Goal: Find specific page/section: Find specific page/section

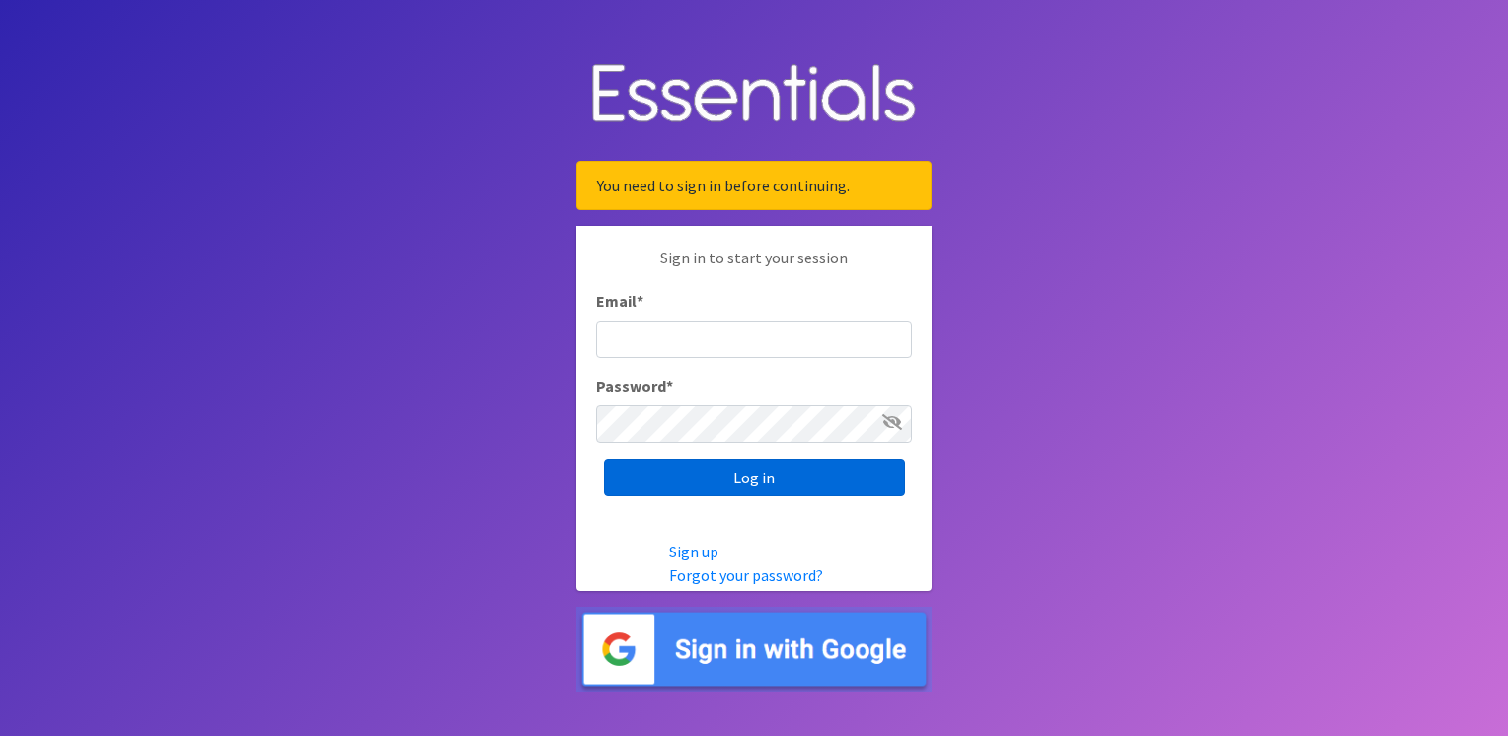
type input "[EMAIL_ADDRESS][DOMAIN_NAME]"
click at [714, 470] on input "Log in" at bounding box center [754, 477] width 301 height 37
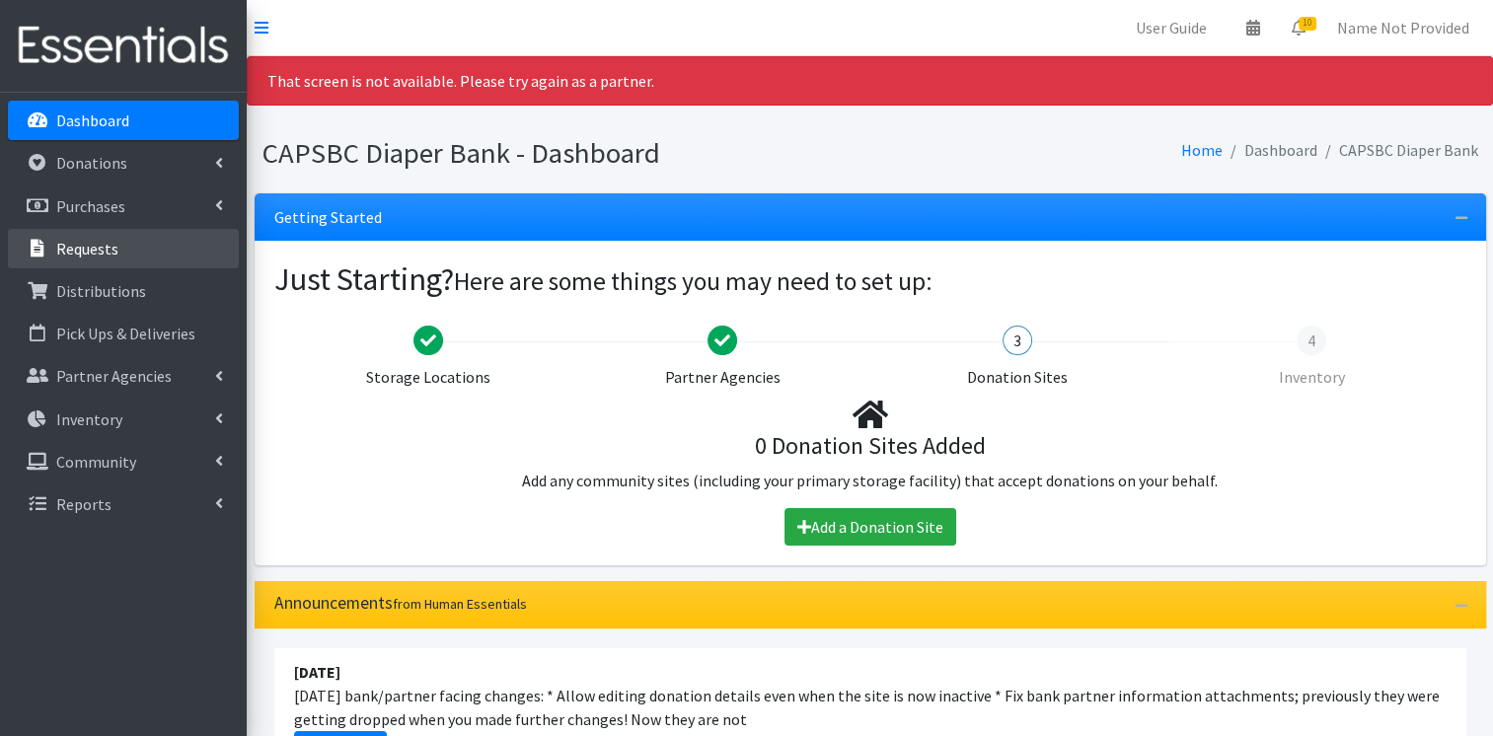
click at [122, 257] on link "Requests" at bounding box center [123, 248] width 231 height 39
